Goal: Task Accomplishment & Management: Manage account settings

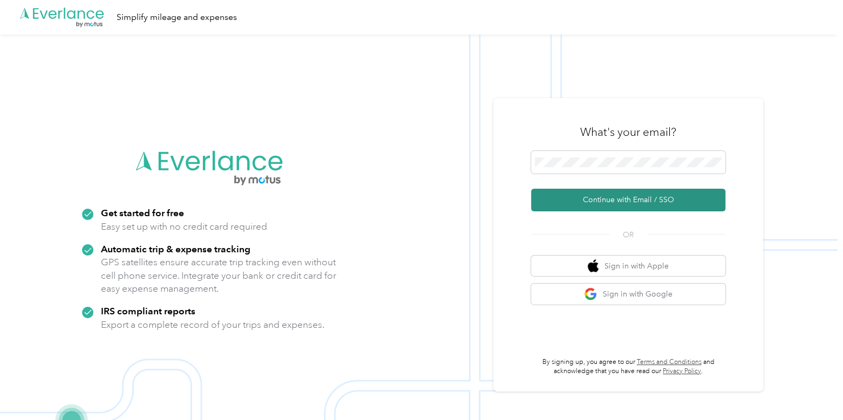
click at [602, 196] on button "Continue with Email / SSO" at bounding box center [628, 200] width 194 height 23
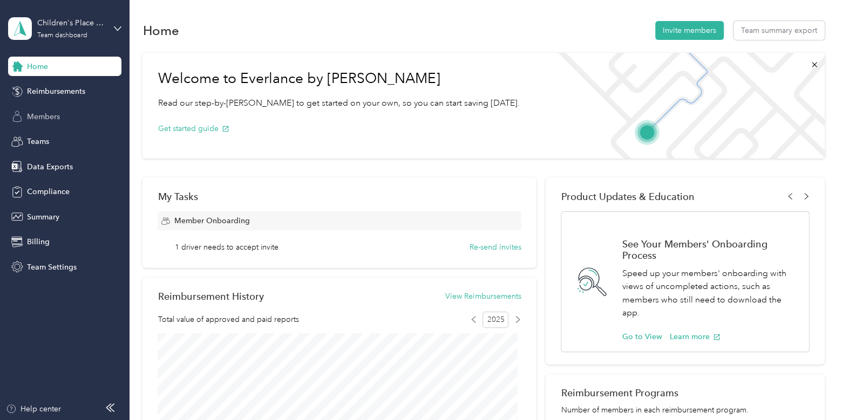
click at [65, 107] on div "Members" at bounding box center [64, 116] width 113 height 19
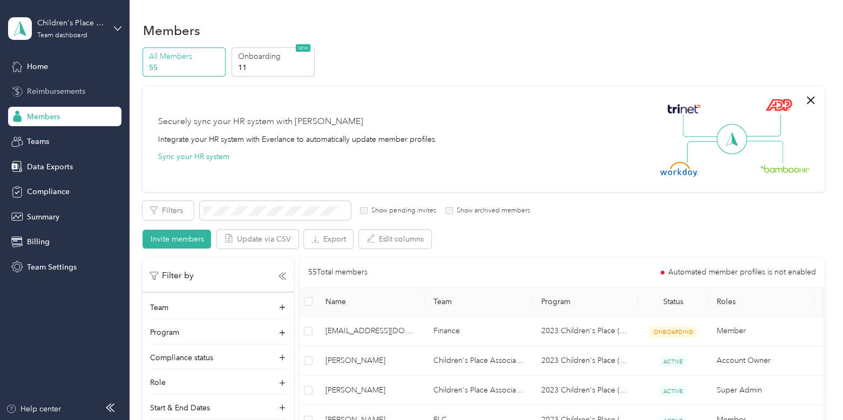
click at [73, 83] on div "Reimbursements" at bounding box center [64, 91] width 113 height 19
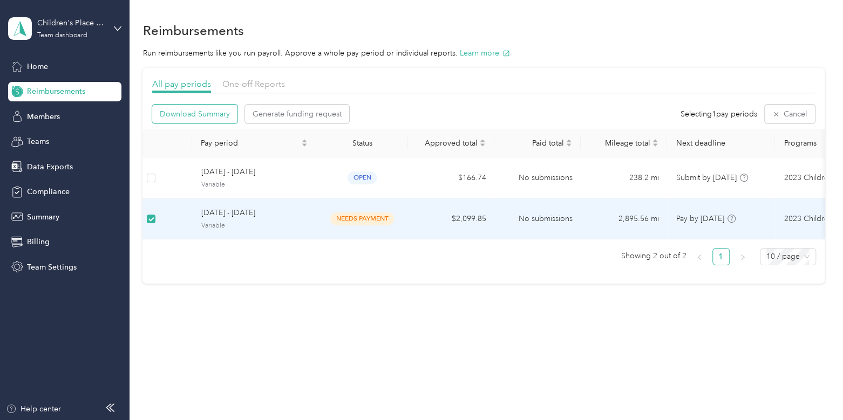
click at [202, 118] on span "Download Summary" at bounding box center [195, 113] width 70 height 11
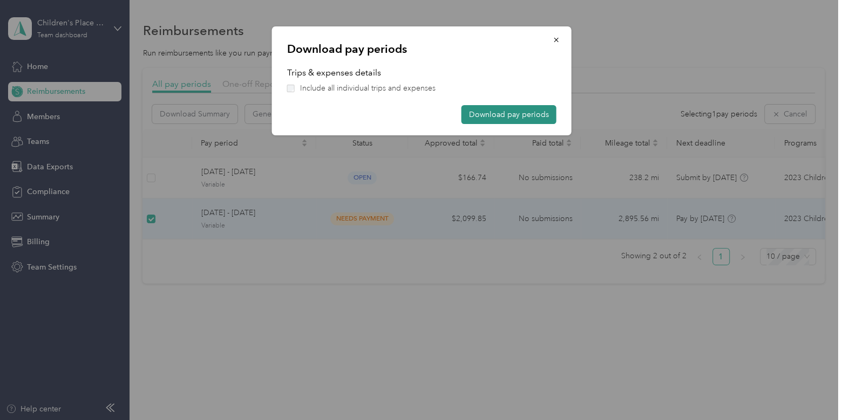
click at [491, 119] on button "Download pay periods" at bounding box center [508, 114] width 95 height 19
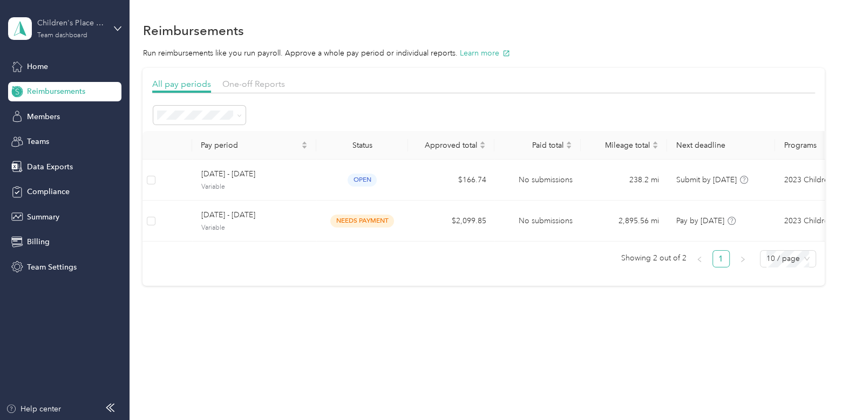
click at [85, 29] on div "Children's Place Association Team dashboard" at bounding box center [70, 28] width 67 height 22
click at [62, 144] on div "You’re signed in as [EMAIL_ADDRESS][DOMAIN_NAME] Team dashboard Personal dashbo…" at bounding box center [121, 100] width 227 height 110
click at [70, 18] on div "Children's Place Association" at bounding box center [70, 22] width 67 height 11
click at [50, 140] on div "Log out" at bounding box center [122, 137] width 212 height 19
